Goal: Obtain resource: Obtain resource

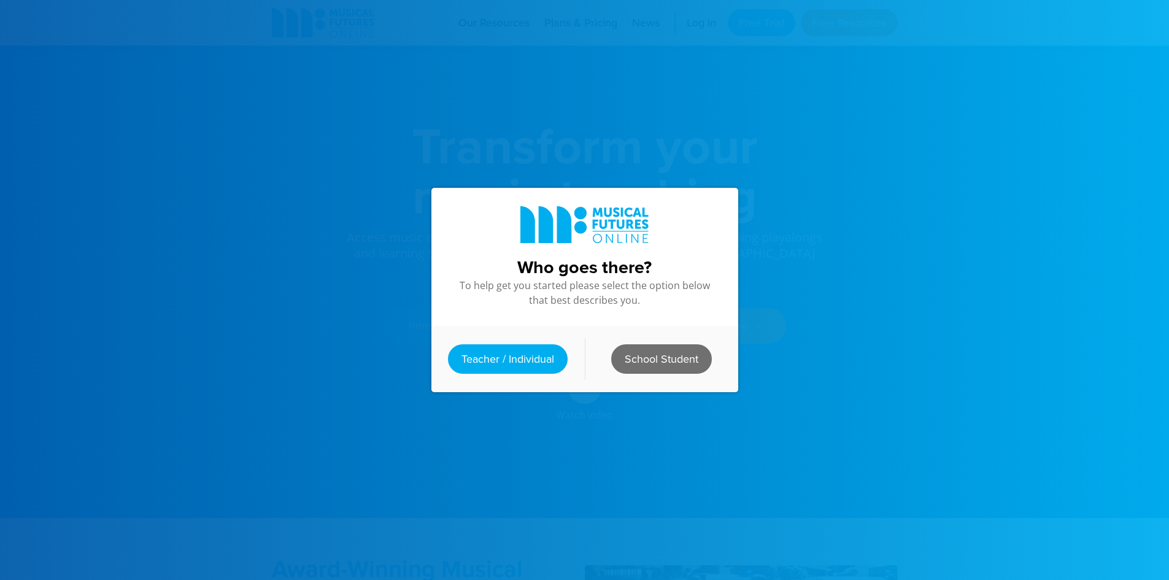
click at [643, 350] on link "School Student" at bounding box center [661, 358] width 101 height 29
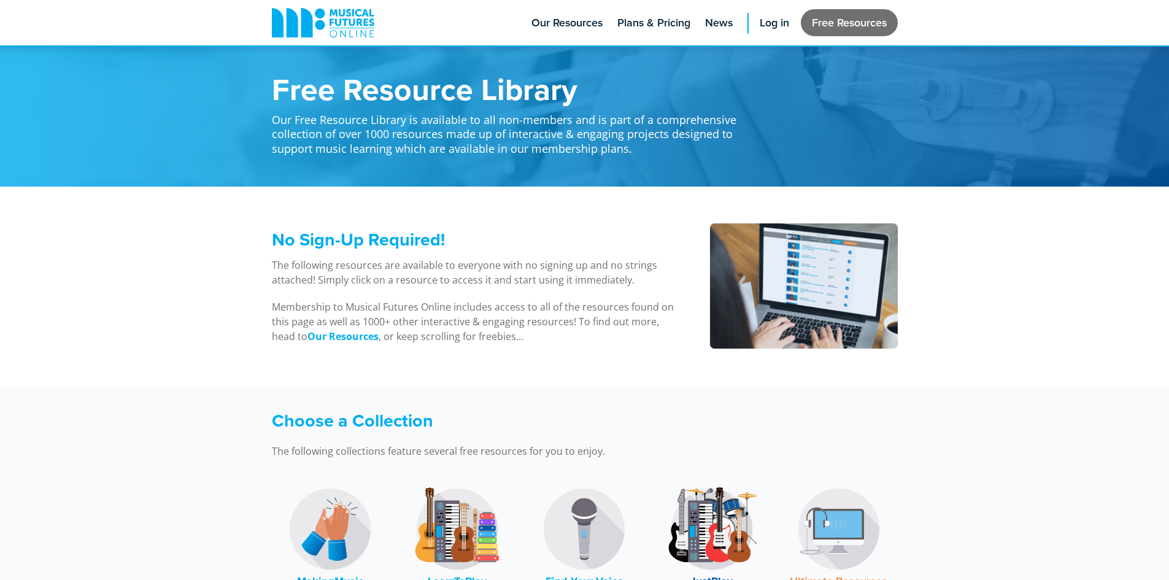
click at [860, 29] on link "Free Resources" at bounding box center [849, 22] width 97 height 27
click at [857, 29] on link "Free Resources" at bounding box center [849, 22] width 97 height 27
